Goal: Task Accomplishment & Management: Use online tool/utility

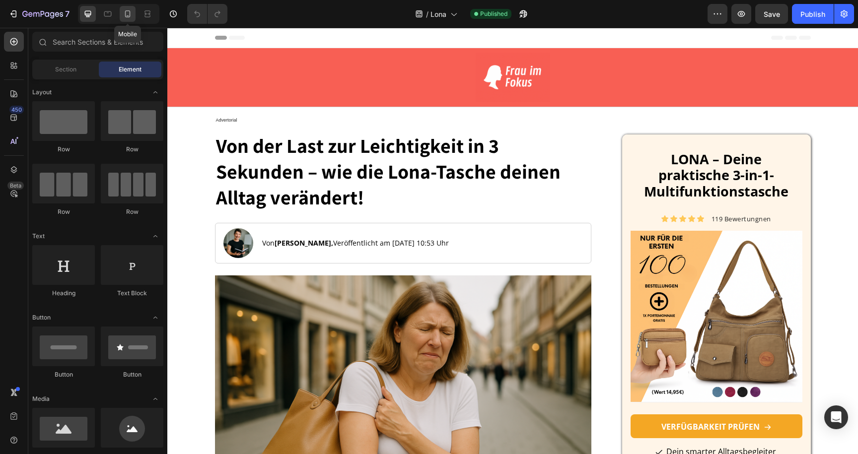
click at [129, 14] on icon at bounding box center [128, 14] width 10 height 10
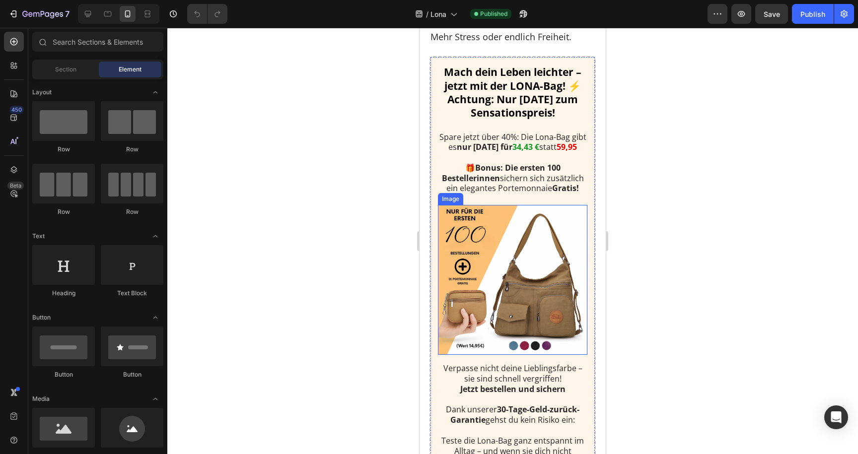
scroll to position [3881, 0]
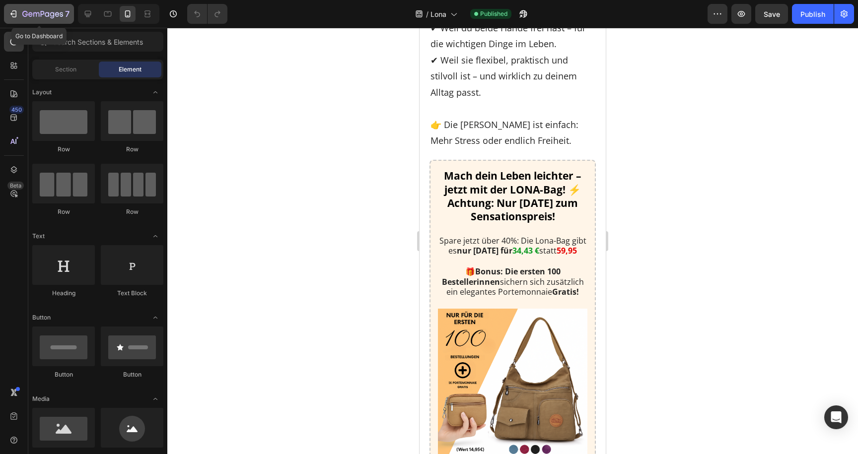
click at [30, 18] on icon "button" at bounding box center [42, 14] width 41 height 8
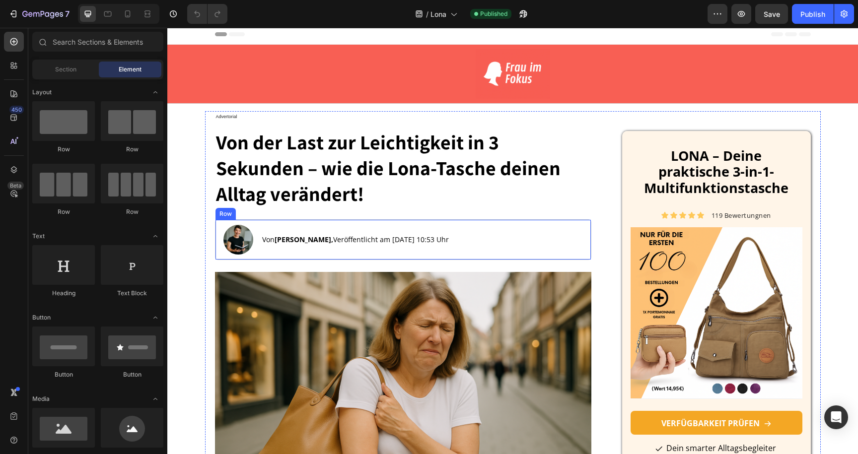
scroll to position [7, 0]
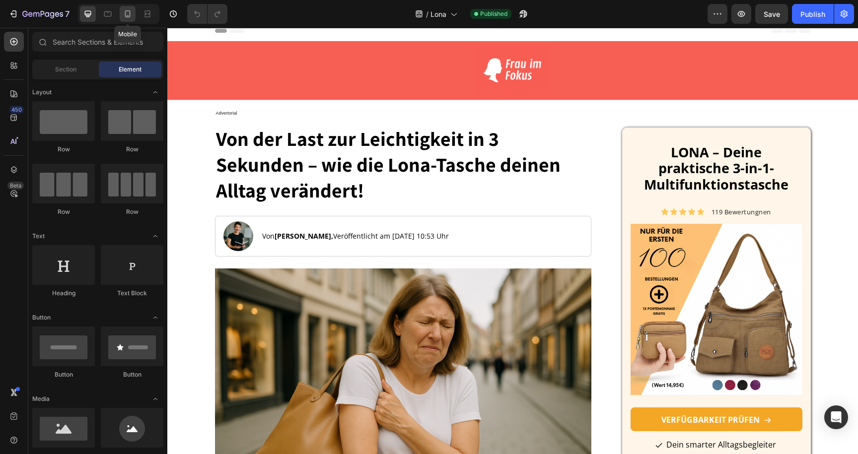
click at [134, 15] on div at bounding box center [128, 14] width 16 height 16
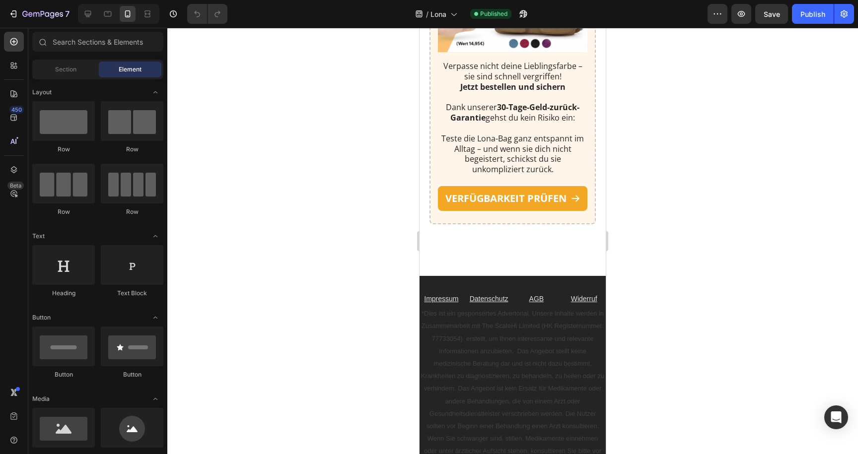
scroll to position [4334, 0]
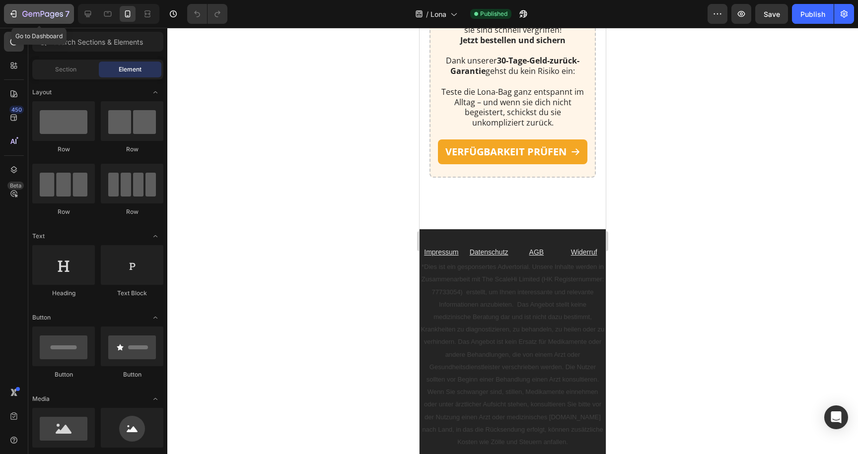
click at [37, 8] on div "7" at bounding box center [45, 14] width 47 height 12
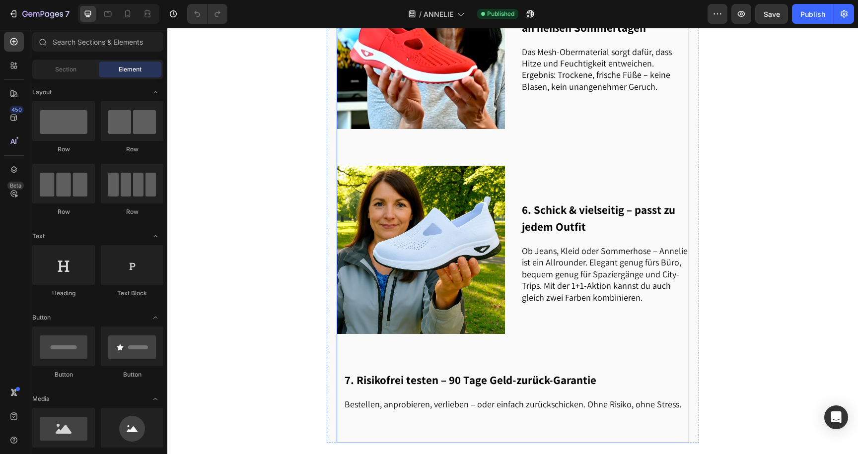
scroll to position [1061, 0]
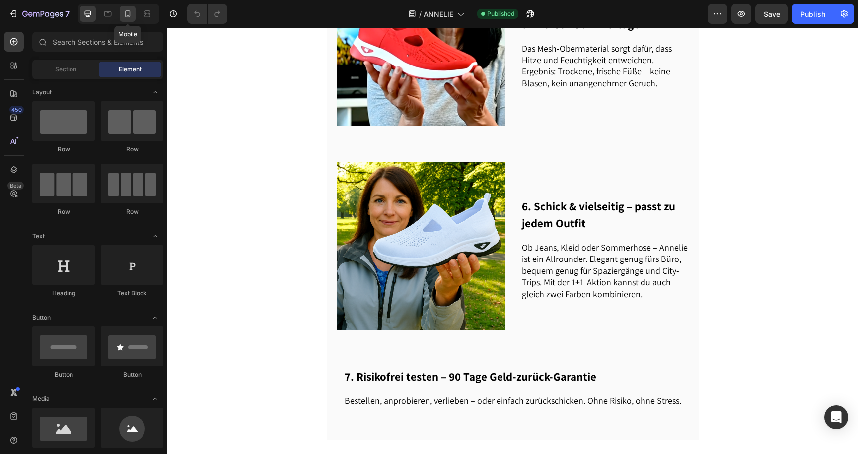
click at [131, 12] on icon at bounding box center [128, 14] width 10 height 10
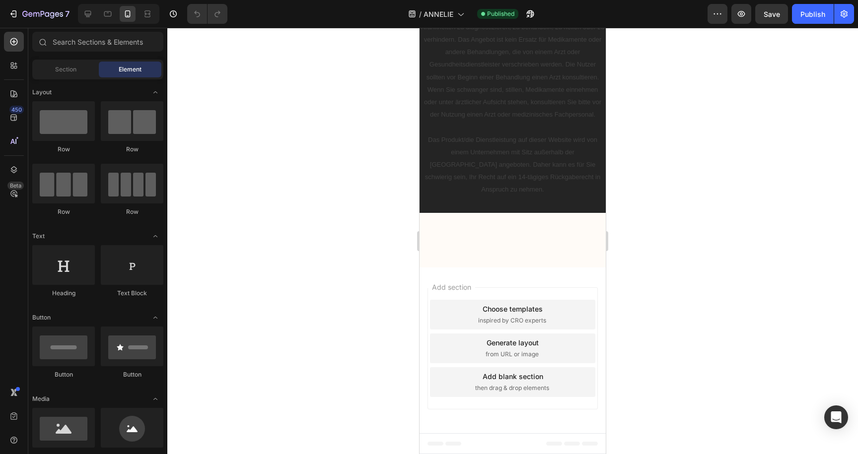
scroll to position [3101, 0]
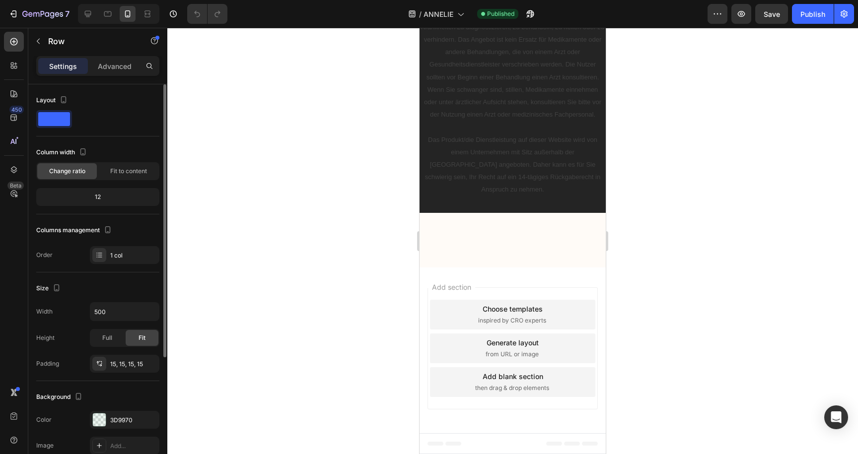
click at [120, 411] on div "Background The changes might be hidden by the video. Color 3D9970 Image Add... …" at bounding box center [97, 435] width 123 height 108
click at [120, 419] on div "3D9970" at bounding box center [124, 420] width 29 height 9
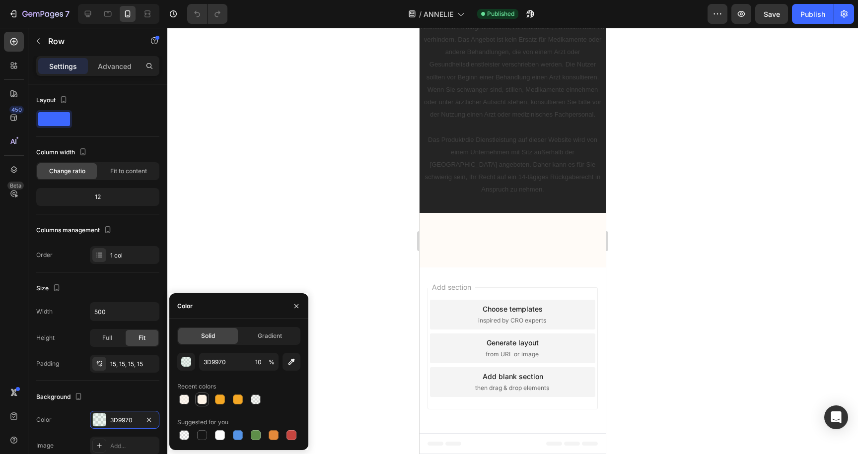
click at [200, 403] on div at bounding box center [202, 400] width 10 height 10
type input "FFF4E6"
click at [185, 404] on div at bounding box center [184, 400] width 10 height 10
click at [197, 404] on div at bounding box center [202, 400] width 12 height 12
type input "90"
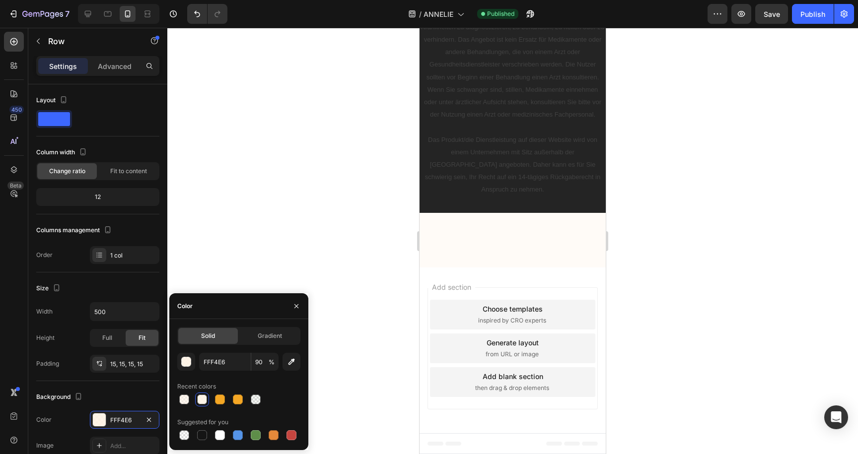
click at [172, 402] on div "Solid Gradient FFF4E6 90 % Recent colors Suggested for you" at bounding box center [238, 384] width 139 height 115
click at [274, 221] on div at bounding box center [512, 241] width 691 height 426
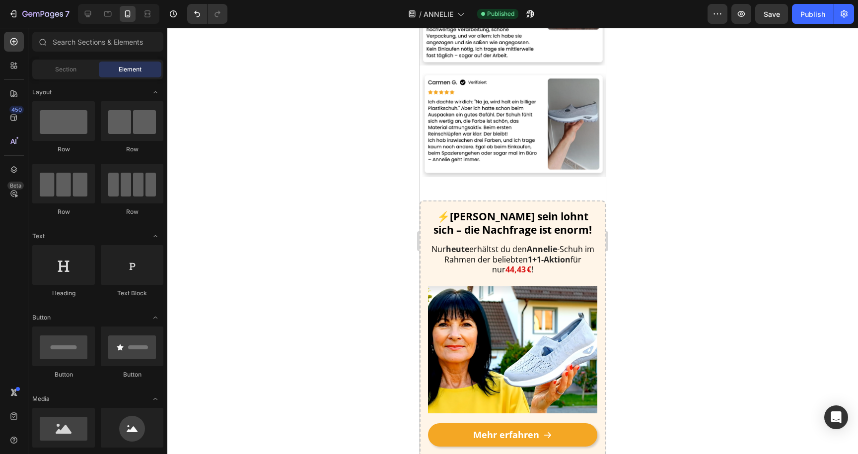
scroll to position [3058, 0]
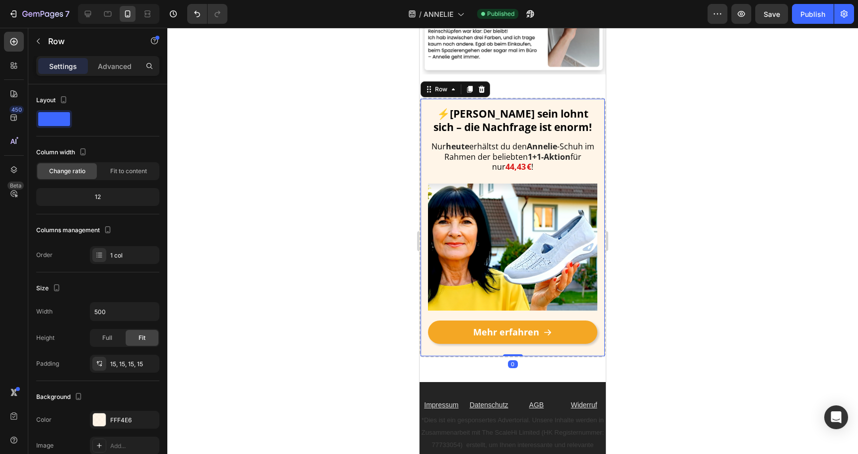
click at [425, 124] on div "⚡[PERSON_NAME] sein lohnt sich – die Nachfrage ist enorm! Heading Nur [DATE] er…" at bounding box center [512, 228] width 186 height 260
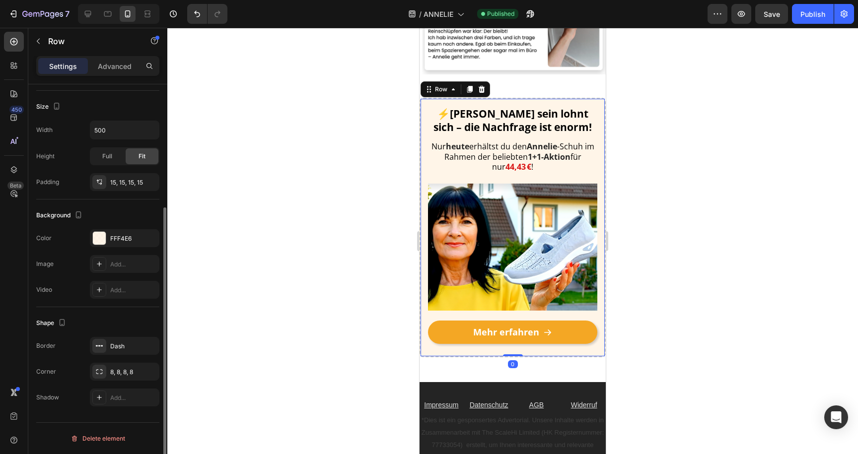
scroll to position [175, 0]
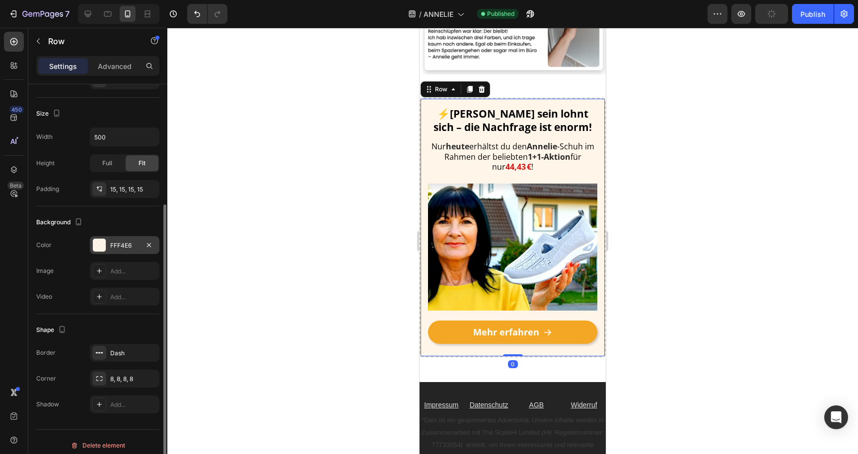
click at [117, 246] on div "FFF4E6" at bounding box center [124, 245] width 29 height 9
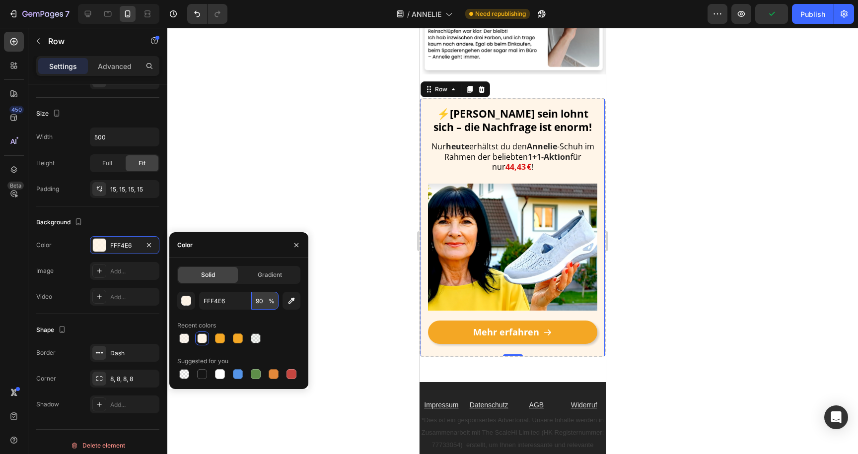
drag, startPoint x: 259, startPoint y: 304, endPoint x: 254, endPoint y: 304, distance: 5.5
click at [254, 304] on input "90" at bounding box center [264, 301] width 27 height 18
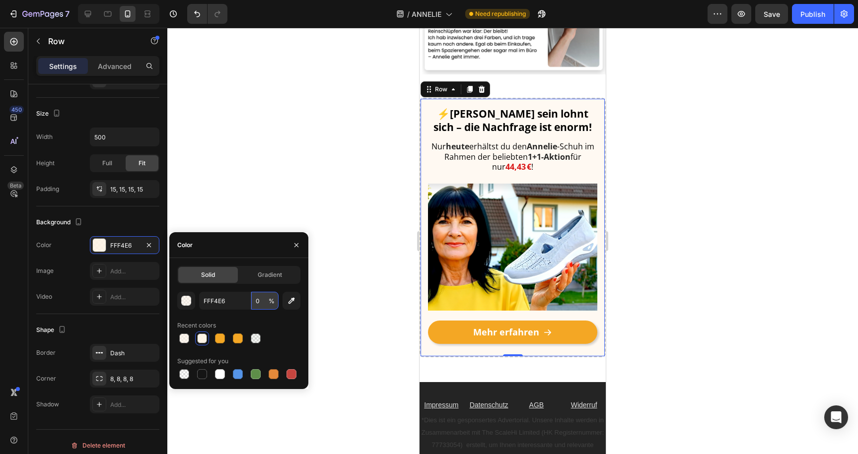
type input "60"
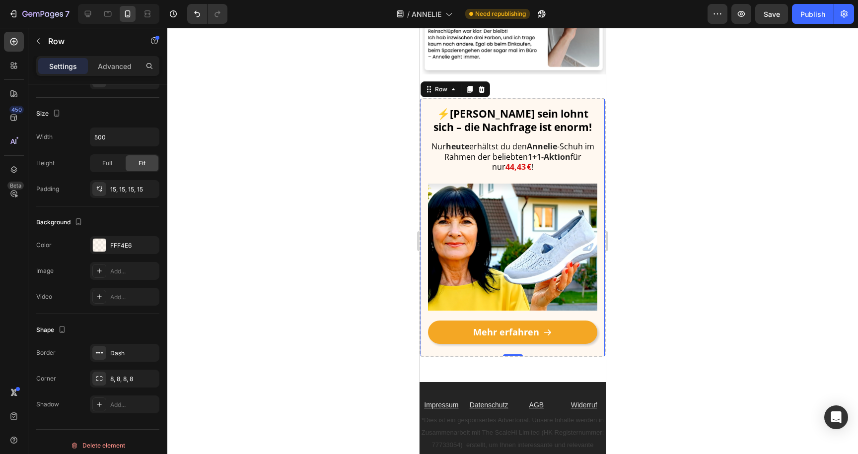
click at [386, 164] on div at bounding box center [512, 241] width 691 height 426
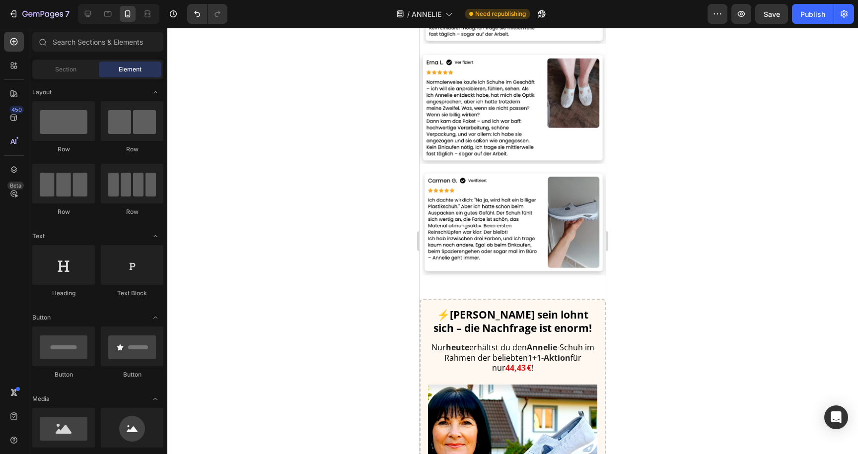
scroll to position [2987, 0]
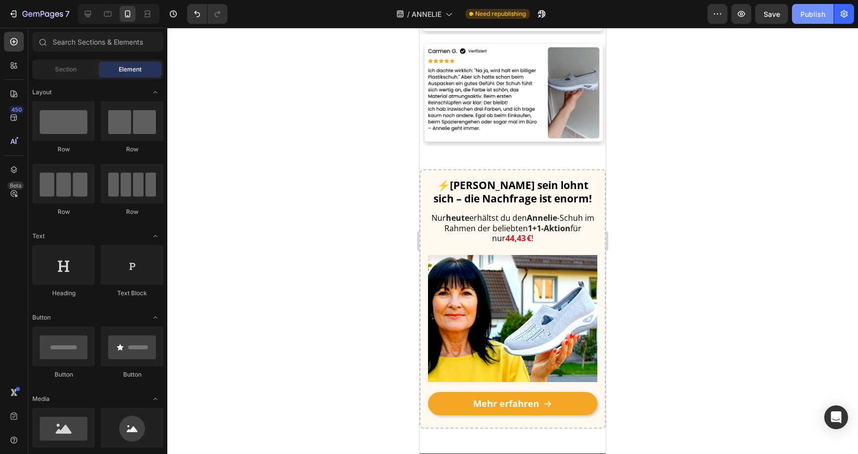
click at [806, 12] on div "Publish" at bounding box center [812, 14] width 25 height 10
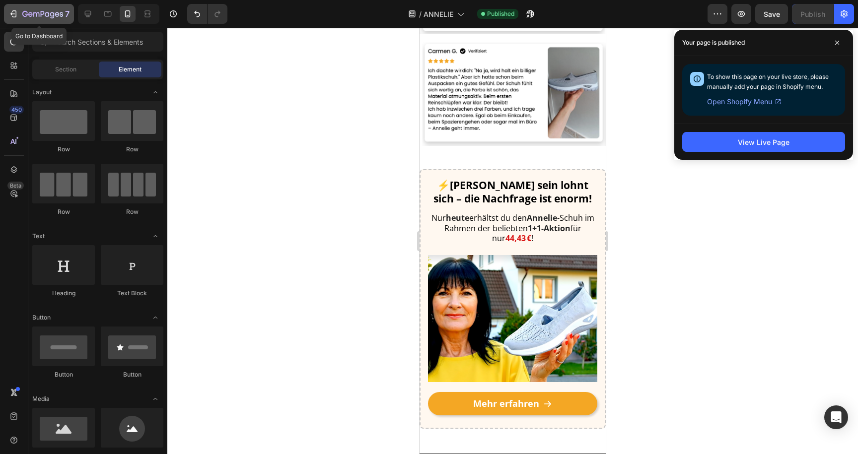
click at [49, 20] on button "7" at bounding box center [39, 14] width 70 height 20
